Goal: Navigation & Orientation: Find specific page/section

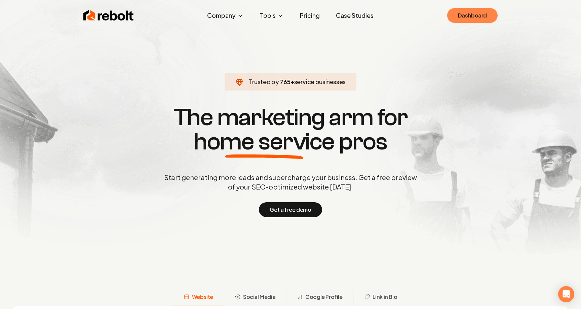
click at [460, 20] on link "Dashboard" at bounding box center [472, 15] width 50 height 15
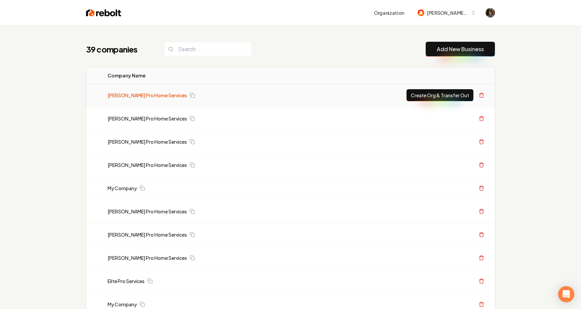
click at [155, 97] on link "[PERSON_NAME] Pro Home Services" at bounding box center [147, 95] width 79 height 7
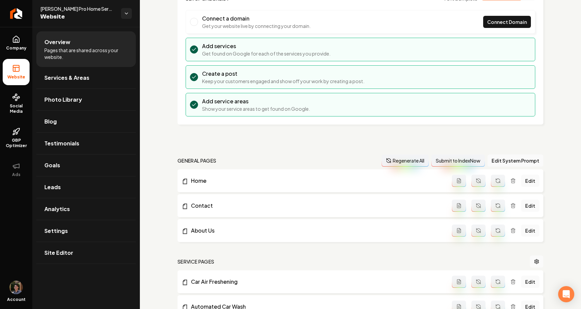
scroll to position [29, 0]
